Goal: Information Seeking & Learning: Understand process/instructions

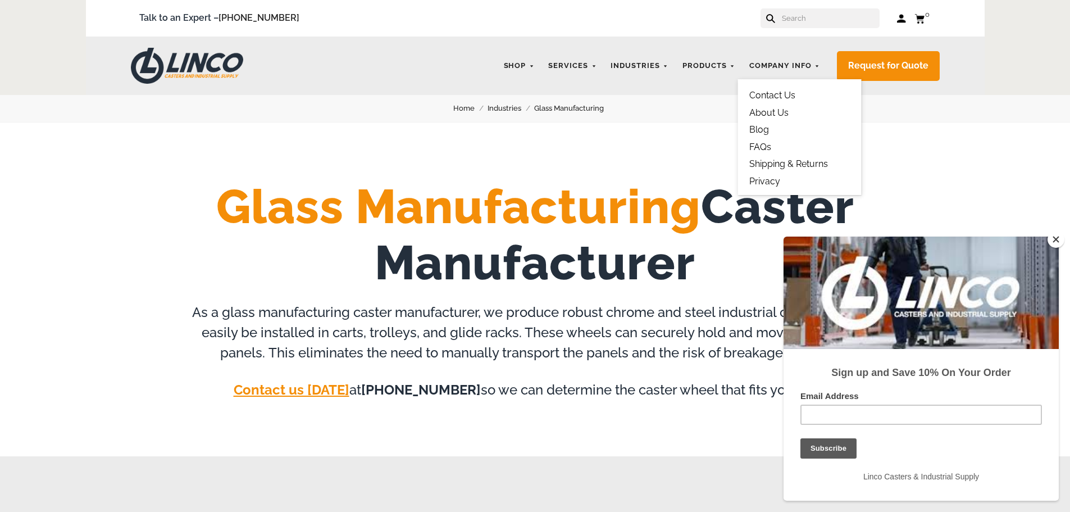
click at [786, 94] on link "Contact Us" at bounding box center [772, 95] width 46 height 11
click at [784, 165] on link "Shipping & Returns" at bounding box center [788, 163] width 79 height 11
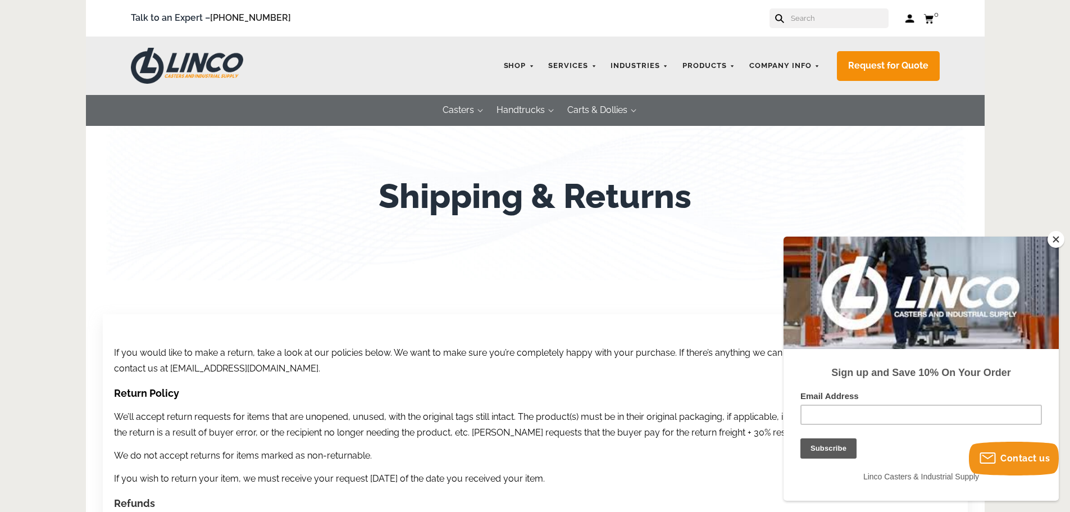
click at [1052, 242] on button "Close" at bounding box center [1056, 239] width 17 height 17
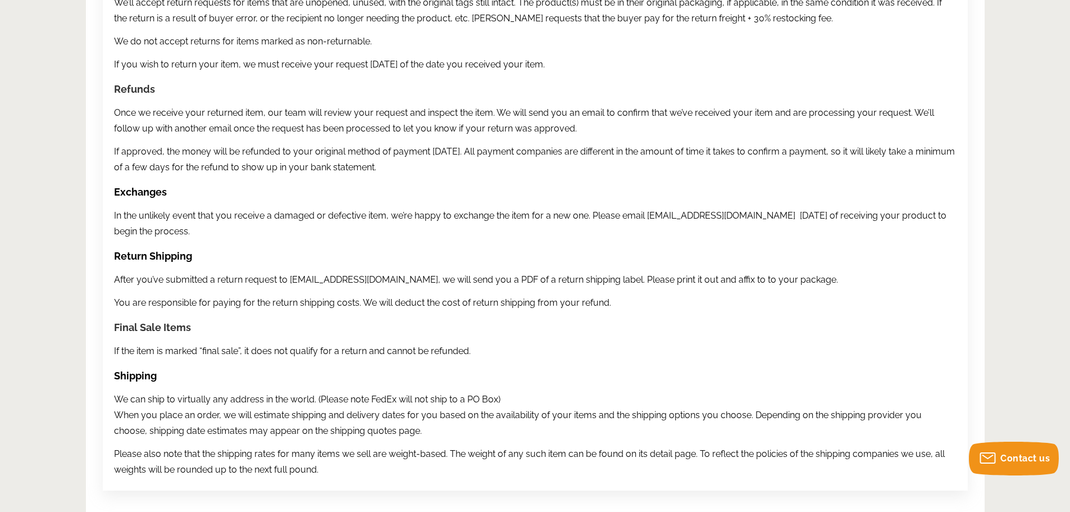
scroll to position [449, 0]
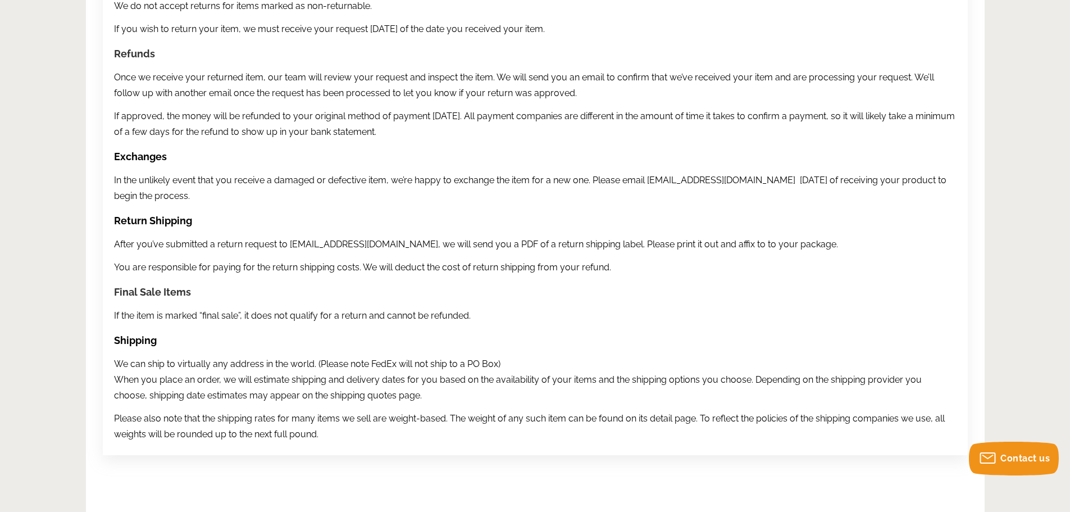
click at [598, 289] on h1 "Final Sale Items" at bounding box center [535, 292] width 843 height 18
